Goal: Register for event/course

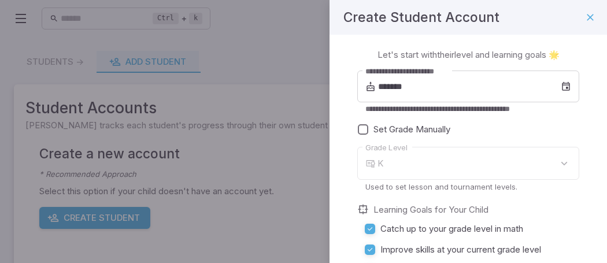
type input "*"
click at [428, 155] on div "7" at bounding box center [478, 163] width 202 height 33
click at [484, 169] on div "7" at bounding box center [478, 163] width 202 height 33
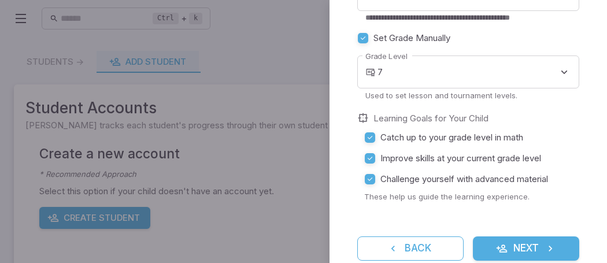
scroll to position [117, 0]
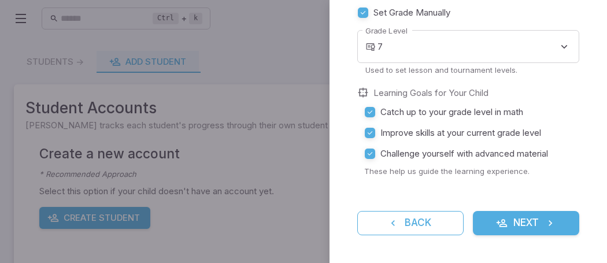
click at [496, 218] on icon "submit" at bounding box center [502, 223] width 12 height 12
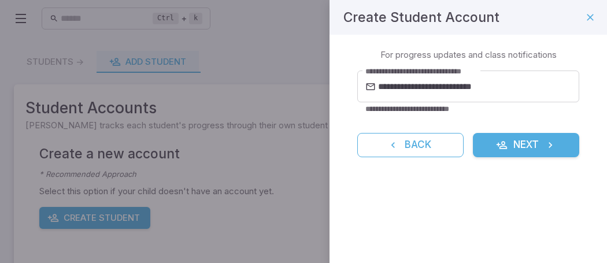
scroll to position [0, 0]
click at [535, 148] on button "Next" at bounding box center [526, 145] width 106 height 24
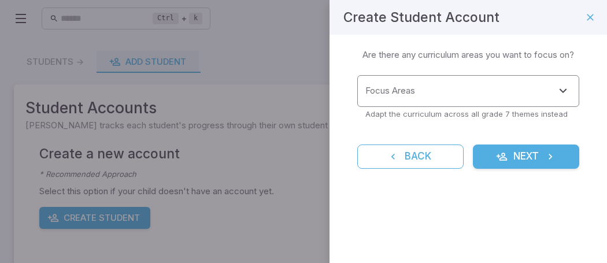
click at [441, 92] on input "Focus Areas" at bounding box center [459, 90] width 194 height 21
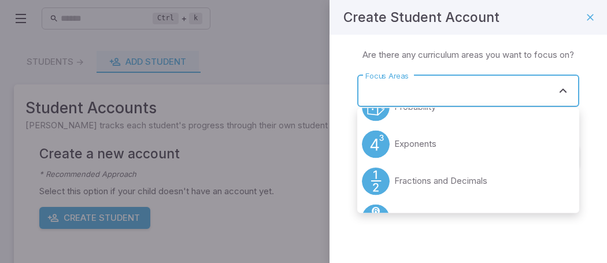
scroll to position [173, 0]
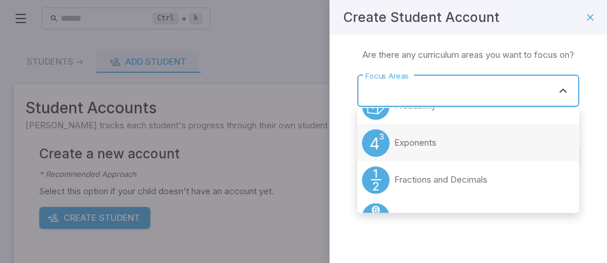
click at [454, 136] on li "Exponents" at bounding box center [468, 142] width 222 height 37
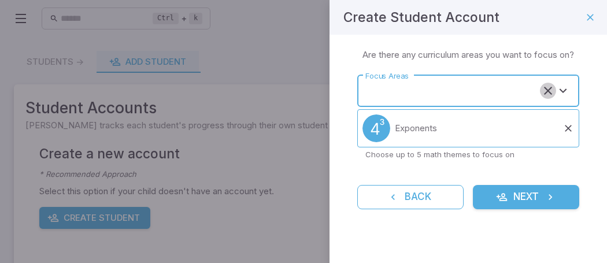
click at [544, 97] on icon "Clear" at bounding box center [548, 91] width 14 height 14
click at [563, 94] on icon "Open" at bounding box center [563, 91] width 14 height 14
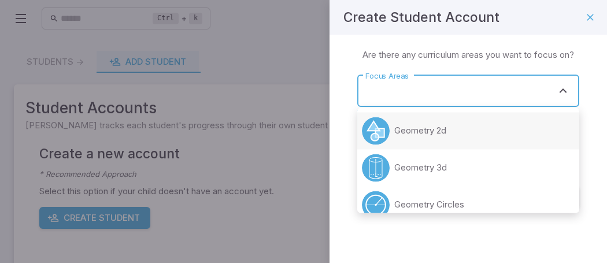
click at [470, 122] on li "Geometry 2d" at bounding box center [468, 130] width 222 height 37
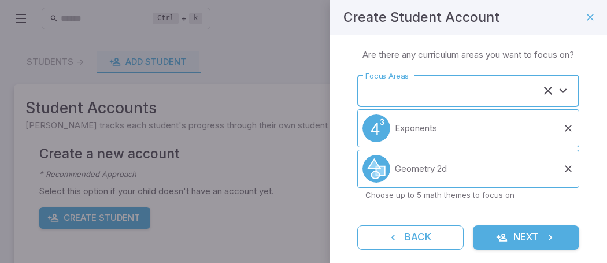
click at [485, 101] on input "Focus Areas" at bounding box center [451, 90] width 179 height 21
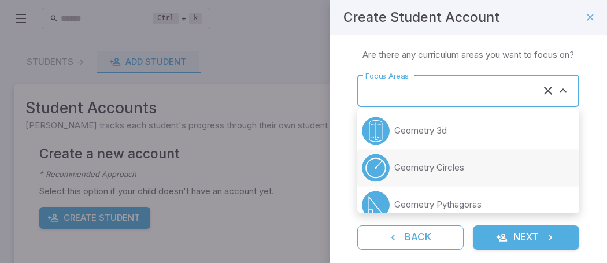
click at [462, 166] on p "Geometry Circles" at bounding box center [429, 167] width 70 height 13
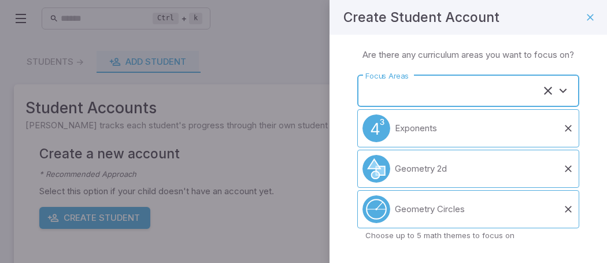
click at [471, 89] on input "Focus Areas" at bounding box center [451, 90] width 179 height 21
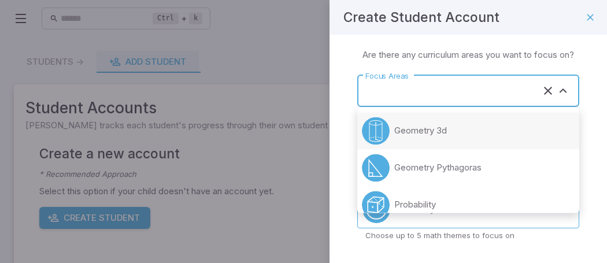
click at [455, 135] on li "Geometry 3d" at bounding box center [468, 130] width 222 height 37
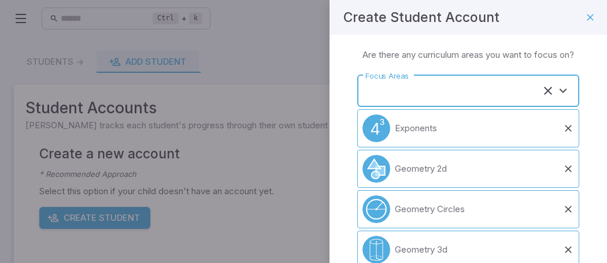
click at [473, 91] on input "Focus Areas" at bounding box center [451, 90] width 179 height 21
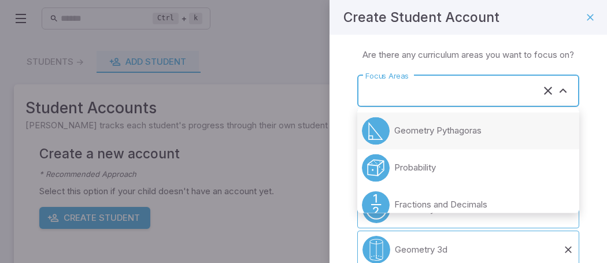
click at [458, 132] on p "Geometry Pythagoras" at bounding box center [437, 130] width 87 height 13
type input "**********"
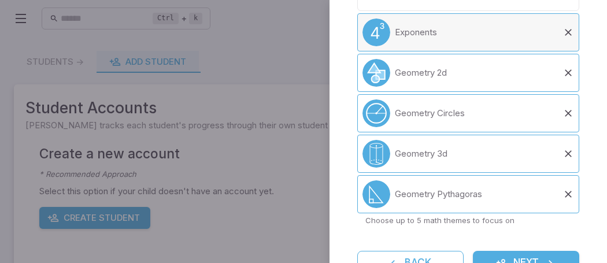
scroll to position [134, 0]
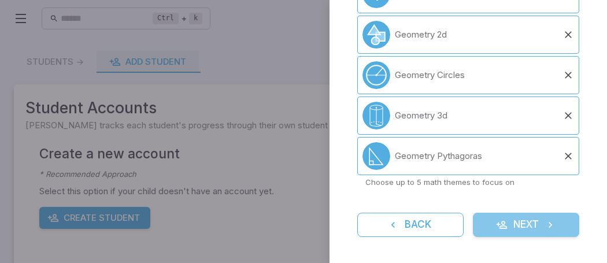
click at [504, 228] on icon "submit" at bounding box center [502, 225] width 12 height 12
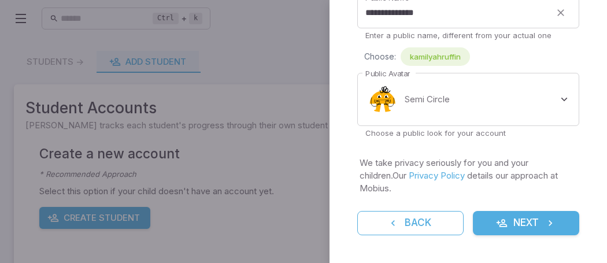
scroll to position [70, 0]
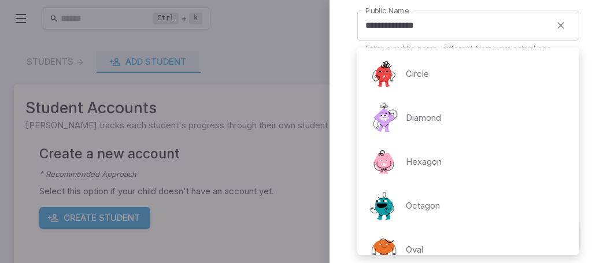
click at [470, 109] on body "**********" at bounding box center [303, 224] width 607 height 448
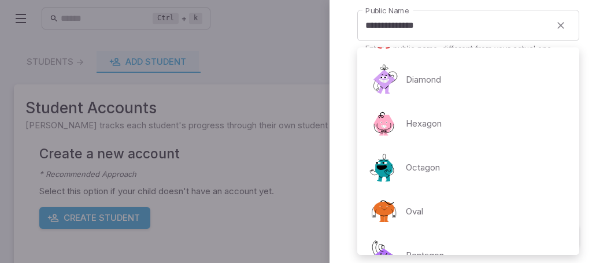
scroll to position [0, 0]
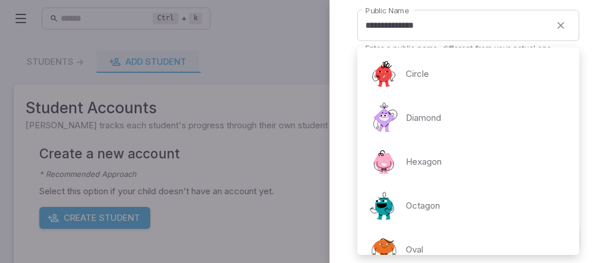
click at [447, 154] on li "Hexagon" at bounding box center [468, 162] width 222 height 44
type input "**********"
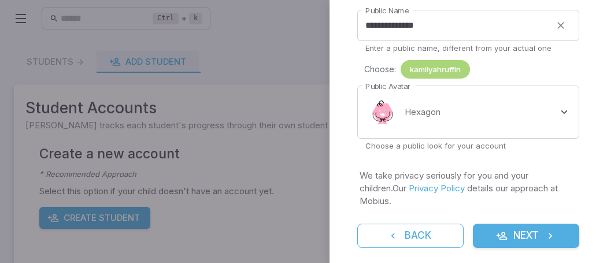
click at [433, 67] on span "kamilyahruffin" at bounding box center [434, 70] width 69 height 12
click at [532, 232] on button "Next" at bounding box center [526, 236] width 106 height 24
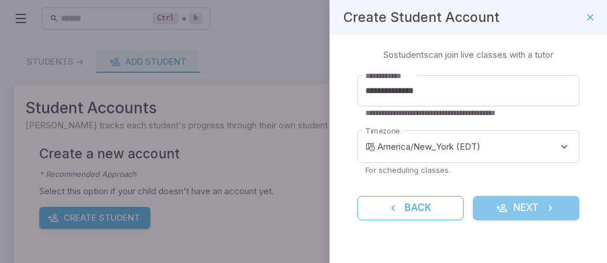
click at [510, 205] on button "Next" at bounding box center [526, 208] width 106 height 24
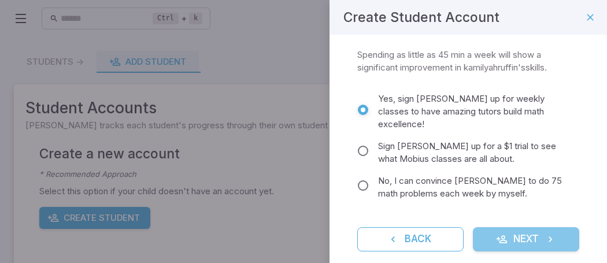
click at [556, 233] on icon "submit" at bounding box center [550, 239] width 12 height 12
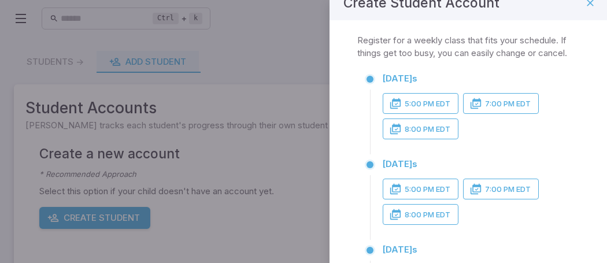
scroll to position [15, 0]
click at [444, 107] on button "5:00 PM EDT" at bounding box center [421, 102] width 76 height 21
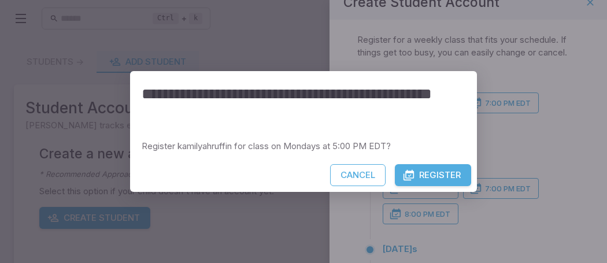
click at [411, 178] on icon "button" at bounding box center [409, 175] width 12 height 12
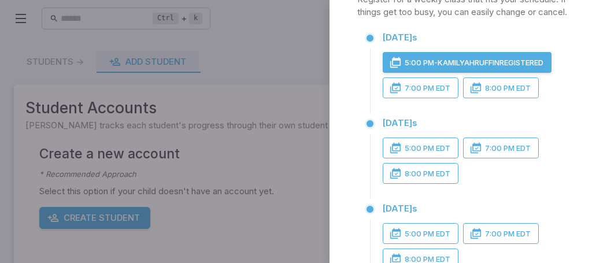
scroll to position [67, 0]
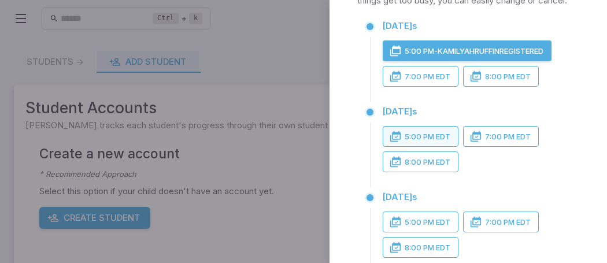
click at [443, 138] on button "5:00 PM EDT" at bounding box center [421, 136] width 76 height 21
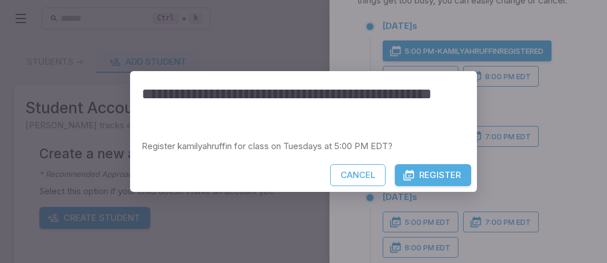
click at [442, 177] on button "Register" at bounding box center [433, 175] width 76 height 22
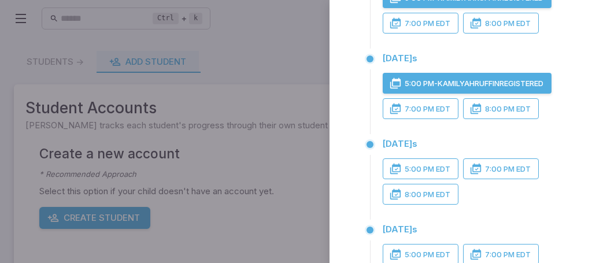
scroll to position [127, 0]
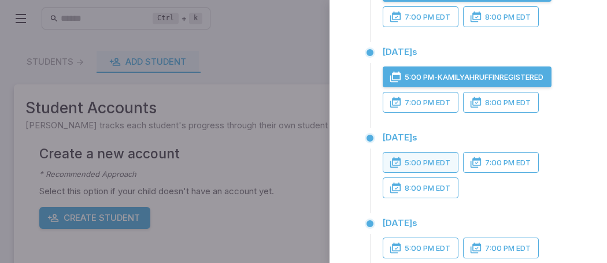
click at [441, 163] on button "5:00 PM EDT" at bounding box center [421, 162] width 76 height 21
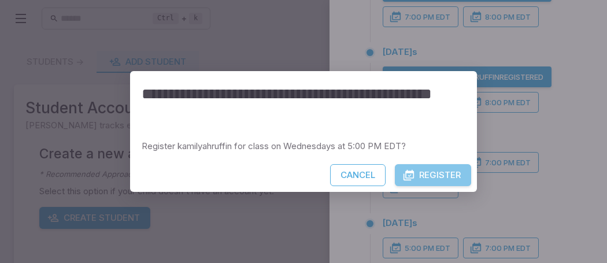
click at [430, 170] on button "Register" at bounding box center [433, 175] width 76 height 22
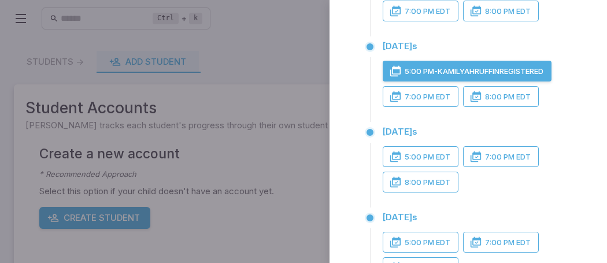
scroll to position [220, 0]
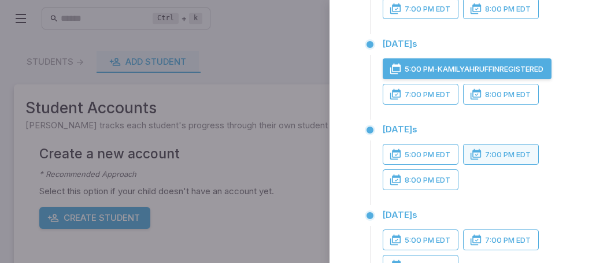
click at [513, 158] on button "7:00 PM EDT" at bounding box center [501, 154] width 76 height 21
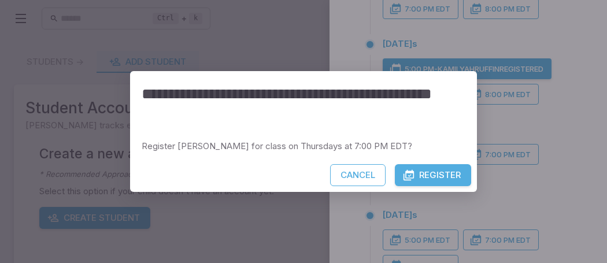
click at [428, 180] on button "Register" at bounding box center [433, 175] width 76 height 22
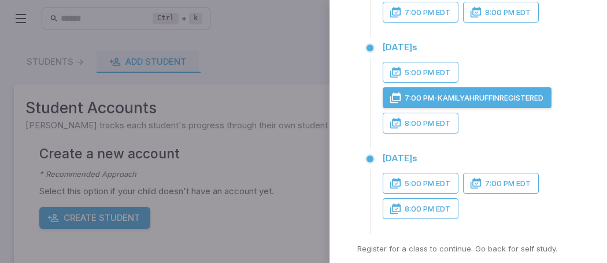
scroll to position [303, 0]
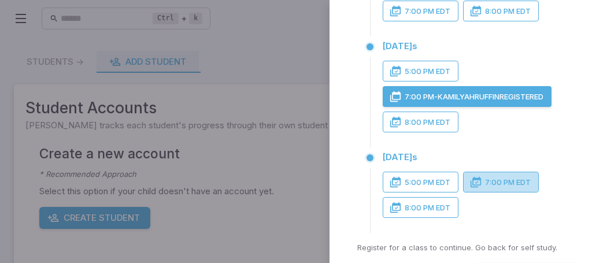
click at [491, 181] on button "7:00 PM EDT" at bounding box center [501, 182] width 76 height 21
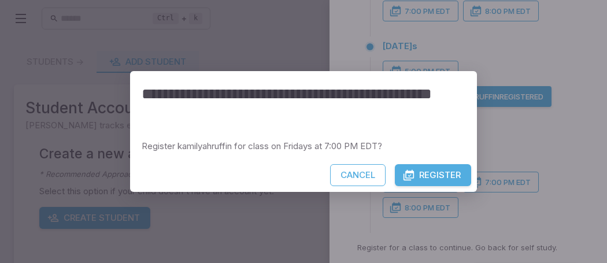
click at [432, 181] on button "Register" at bounding box center [433, 175] width 76 height 22
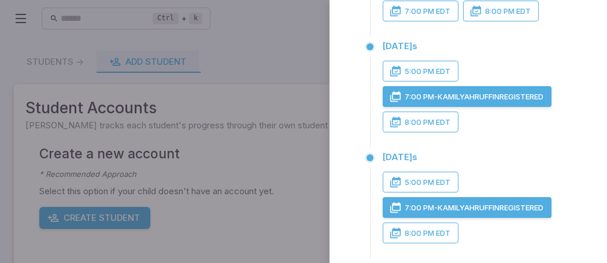
scroll to position [378, 0]
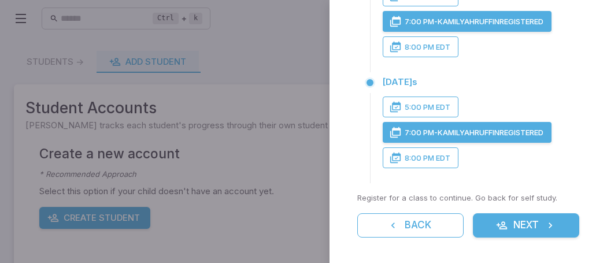
click at [496, 223] on icon "button" at bounding box center [502, 226] width 12 height 12
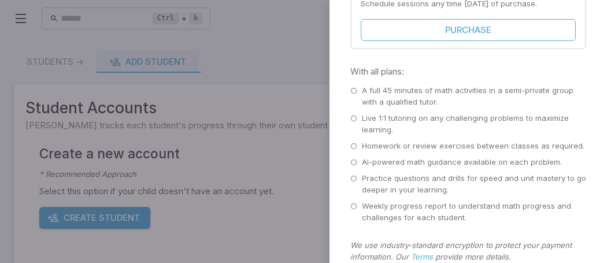
scroll to position [504, 0]
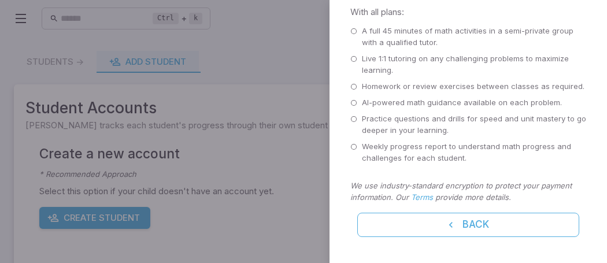
click at [353, 31] on icon at bounding box center [353, 31] width 7 height 7
click at [389, 36] on p "A full 45 minutes of math activities in a semi-private group with a qualified t…" at bounding box center [474, 36] width 224 height 23
click at [369, 30] on p "A full 45 minutes of math activities in a semi-private group with a qualified t…" at bounding box center [474, 36] width 224 height 23
click at [353, 29] on icon at bounding box center [353, 31] width 7 height 7
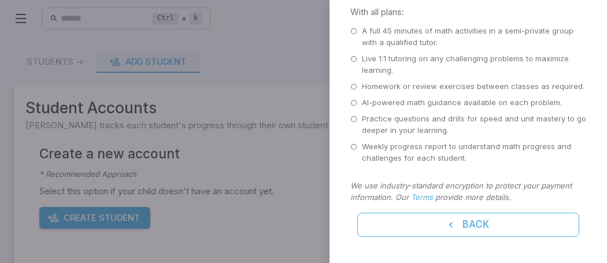
click at [353, 29] on icon at bounding box center [353, 31] width 7 height 7
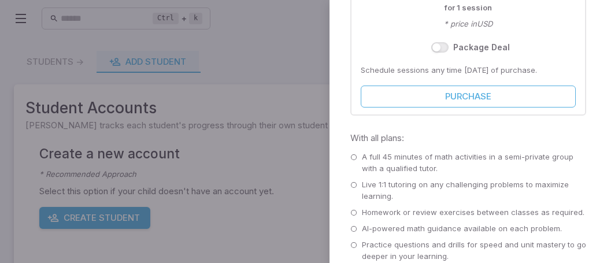
scroll to position [355, 0]
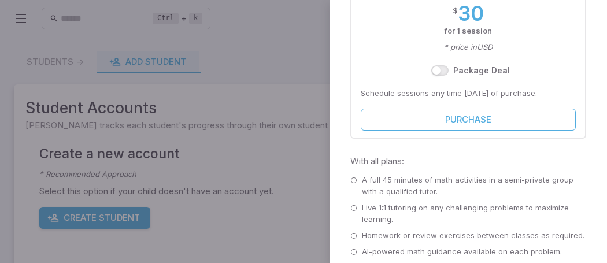
click at [412, 40] on div "$ 30 for 1 session * price in USD" at bounding box center [468, 27] width 215 height 51
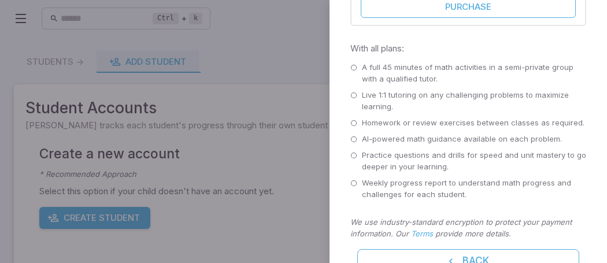
scroll to position [499, 0]
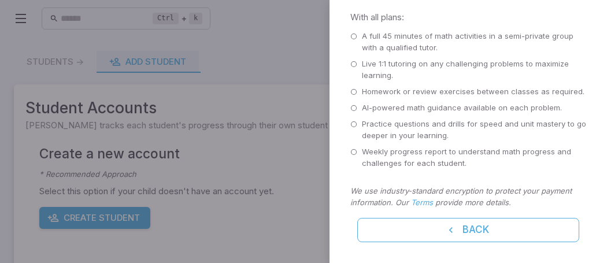
click at [367, 148] on p "Weekly progress report to understand math progress and challenges for each stud…" at bounding box center [474, 157] width 224 height 23
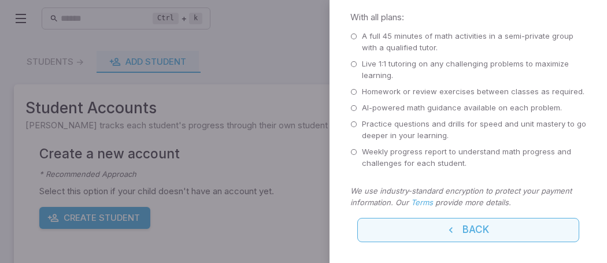
click at [493, 229] on button "Back" at bounding box center [468, 230] width 222 height 24
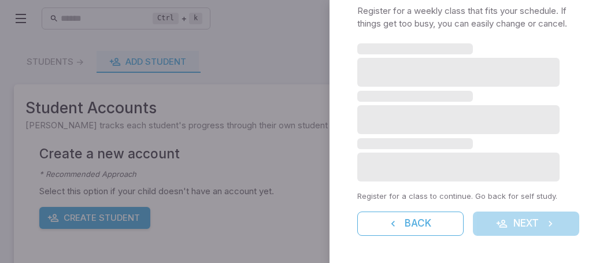
scroll to position [378, 0]
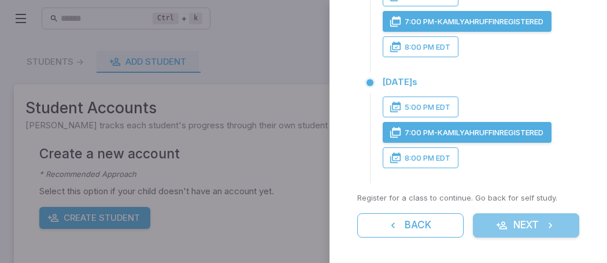
click at [517, 227] on button "Next" at bounding box center [526, 225] width 106 height 24
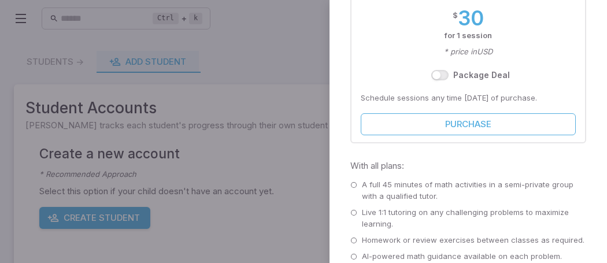
scroll to position [349, 0]
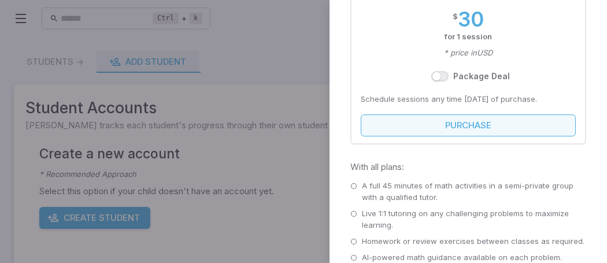
click at [455, 131] on button "Purchase" at bounding box center [468, 125] width 215 height 22
